Goal: Transaction & Acquisition: Book appointment/travel/reservation

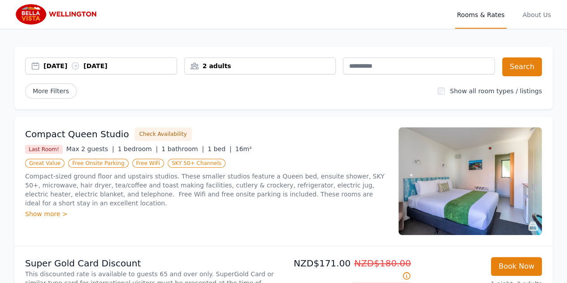
click at [58, 65] on div "[DATE] [DATE]" at bounding box center [109, 65] width 133 height 9
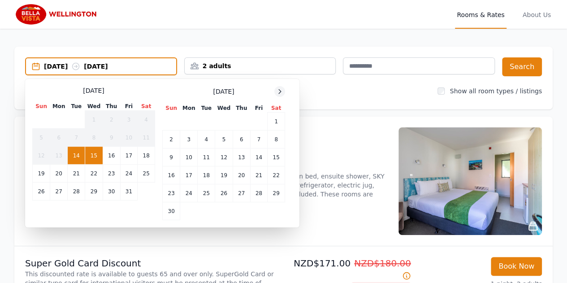
click at [280, 91] on icon at bounding box center [279, 91] width 7 height 7
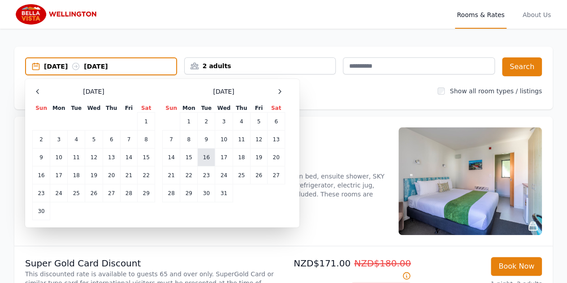
click at [203, 157] on td "16" at bounding box center [206, 157] width 17 height 18
click at [220, 156] on td "17" at bounding box center [223, 157] width 17 height 18
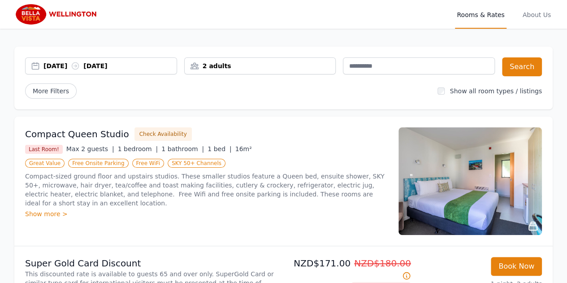
click at [230, 67] on div "2 adults" at bounding box center [260, 65] width 151 height 9
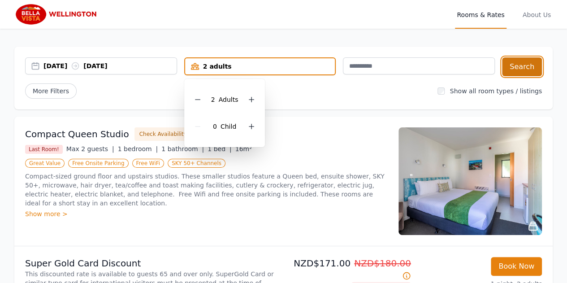
click at [532, 67] on button "Search" at bounding box center [522, 66] width 40 height 19
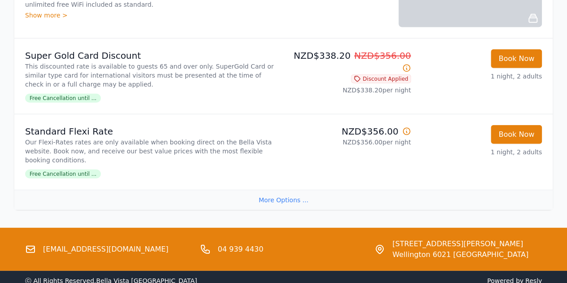
scroll to position [1155, 0]
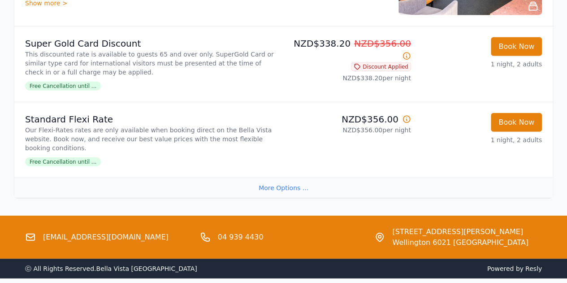
click at [278, 178] on div "More Options ..." at bounding box center [283, 188] width 539 height 20
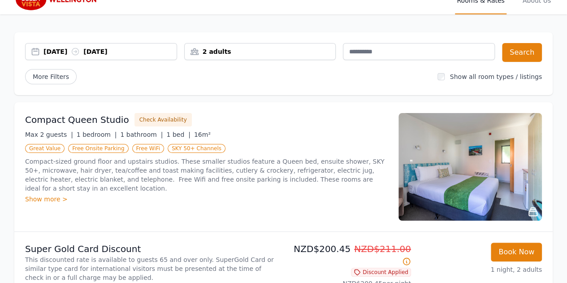
scroll to position [0, 0]
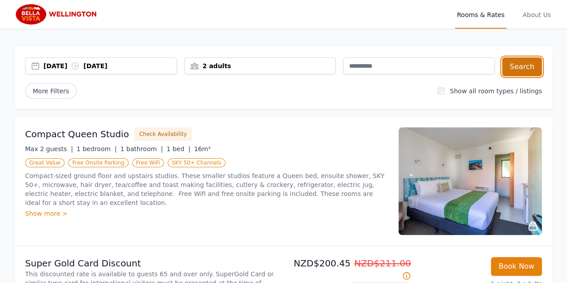
click at [522, 68] on button "Search" at bounding box center [522, 66] width 40 height 19
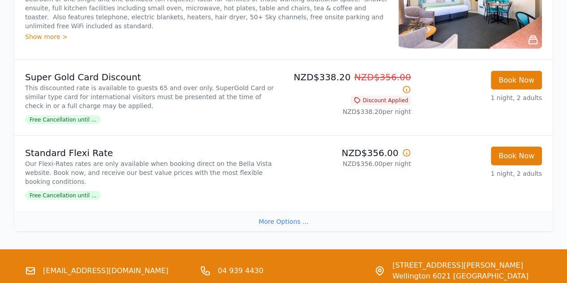
scroll to position [1155, 0]
